Goal: Task Accomplishment & Management: Use online tool/utility

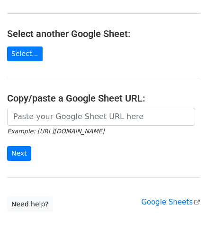
scroll to position [95, 0]
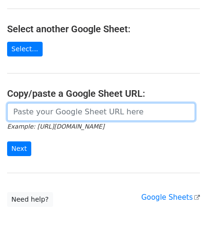
click at [38, 110] on input "url" at bounding box center [101, 112] width 188 height 18
paste input "https://docs.google.com/spreadsheets/d/1bRSAEWKQ6FwrblUgOK5A92uX1rgrTzwFMcjCAt2…"
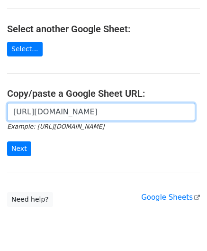
scroll to position [0, 211]
type input "https://docs.google.com/spreadsheets/d/1bRSAEWKQ6FwrblUgOK5A92uX1rgrTzwFMcjCAt2…"
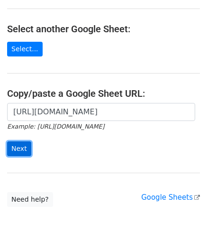
scroll to position [0, 0]
click at [21, 141] on input "Next" at bounding box center [19, 148] width 24 height 15
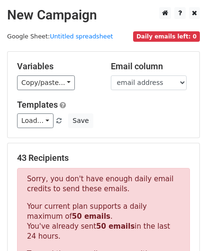
scroll to position [320, 0]
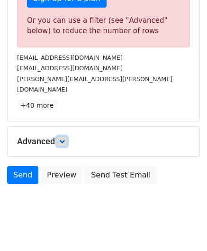
click at [64, 138] on icon at bounding box center [62, 141] width 6 height 6
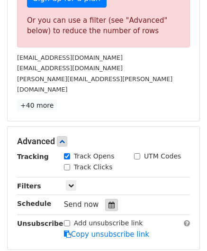
click at [109, 202] on icon at bounding box center [112, 205] width 6 height 7
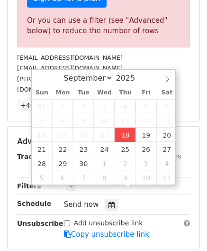
type input "[DATE] 12:00"
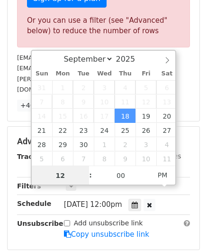
paste input "5"
type input "5"
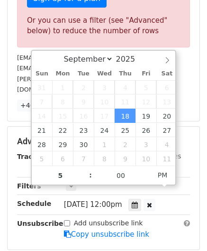
type input "[DATE] 17:00"
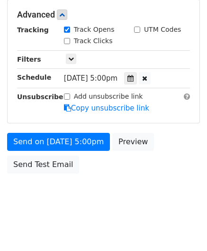
scroll to position [404, 0]
